Goal: Task Accomplishment & Management: Use online tool/utility

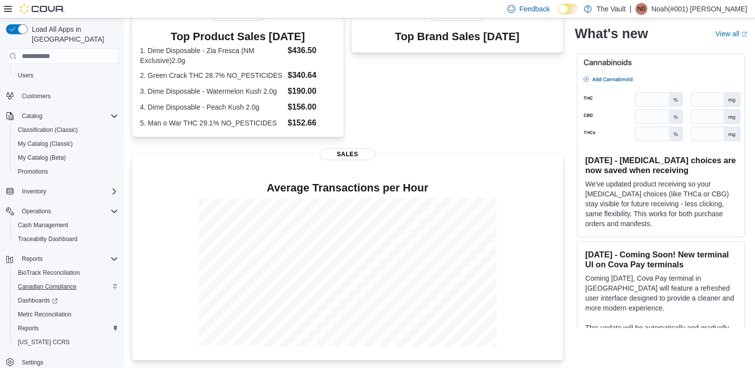
scroll to position [65, 0]
click at [30, 324] on span "Reports" at bounding box center [28, 328] width 21 height 8
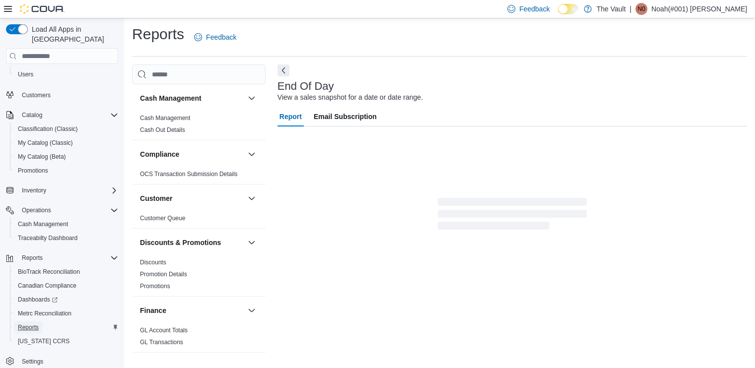
scroll to position [2, 0]
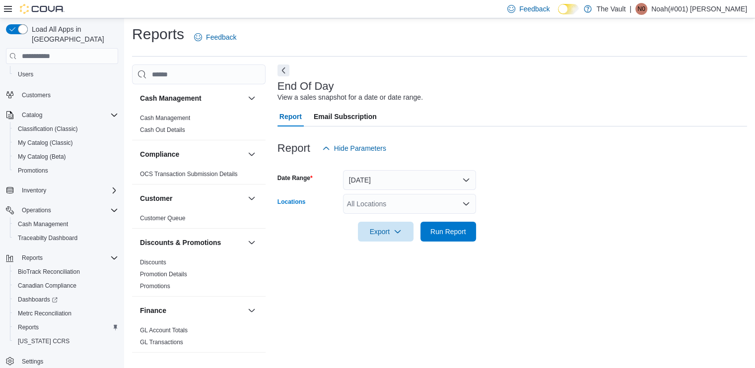
click at [416, 202] on div "All Locations" at bounding box center [409, 204] width 133 height 20
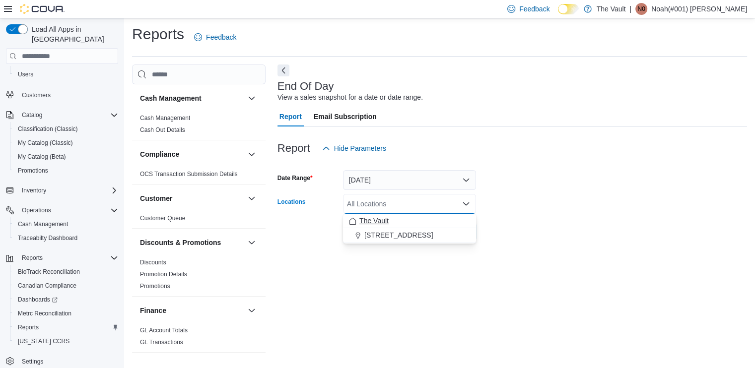
click at [370, 218] on span "The Vault" at bounding box center [373, 221] width 29 height 10
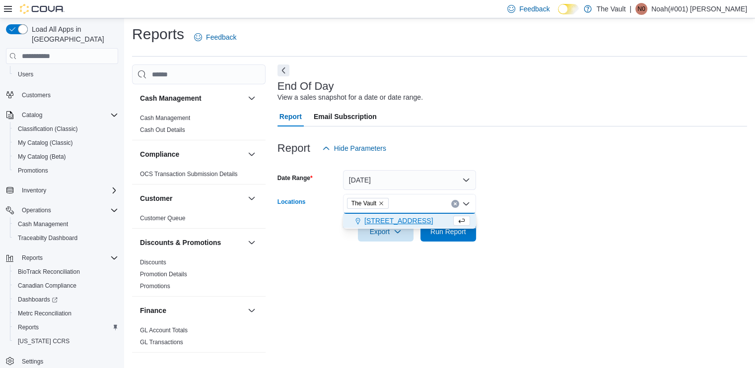
click at [371, 221] on span "[STREET_ADDRESS]" at bounding box center [398, 221] width 69 height 10
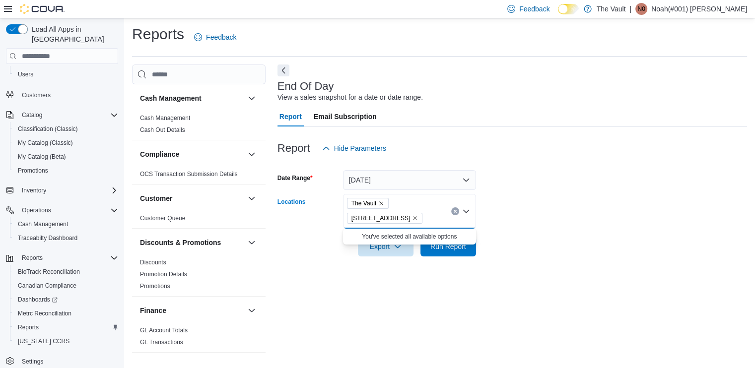
drag, startPoint x: 587, startPoint y: 286, endPoint x: 576, endPoint y: 284, distance: 11.2
click at [584, 285] on div "End Of Day View a sales snapshot for a date or date range. Report Email Subscri…" at bounding box center [512, 213] width 470 height 296
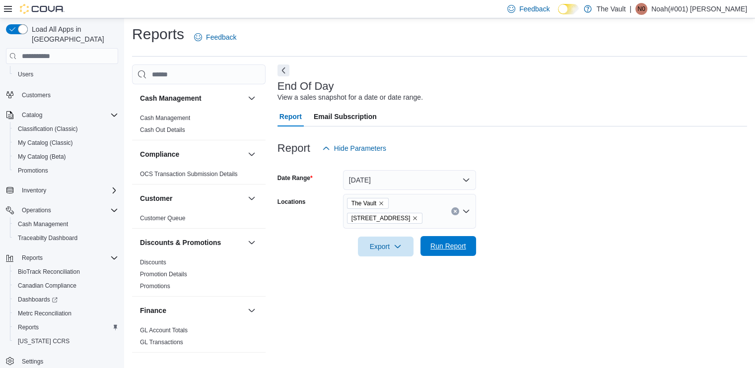
click at [439, 241] on span "Run Report" at bounding box center [448, 246] width 44 height 20
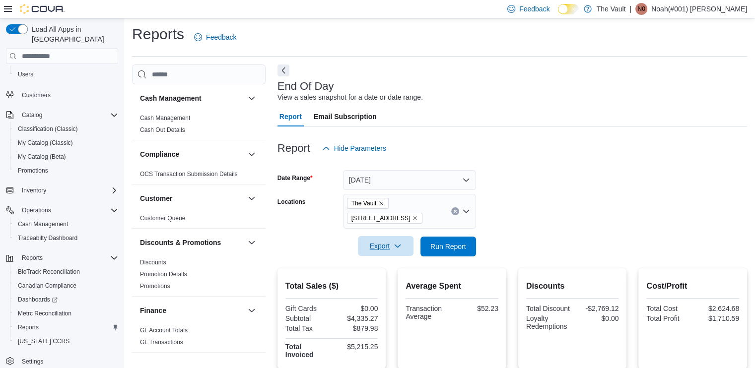
click at [400, 242] on span "Export" at bounding box center [386, 246] width 44 height 20
click at [397, 287] on span "Export to Pdf" at bounding box center [387, 286] width 45 height 8
